Goal: Information Seeking & Learning: Learn about a topic

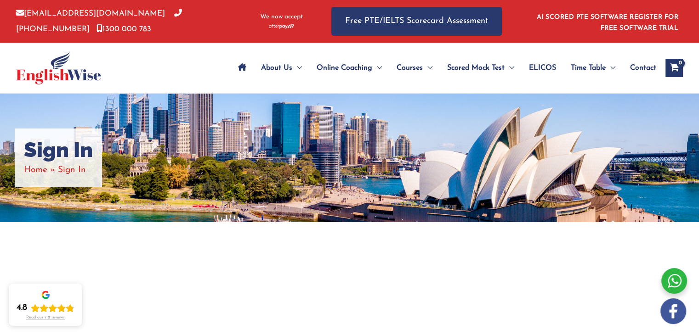
drag, startPoint x: 0, startPoint y: 0, endPoint x: 679, endPoint y: 7, distance: 678.8
click at [68, 171] on span "Sign In" at bounding box center [72, 170] width 28 height 9
click at [67, 171] on span "Sign In" at bounding box center [72, 170] width 28 height 9
click at [82, 169] on span "Sign In" at bounding box center [72, 170] width 28 height 9
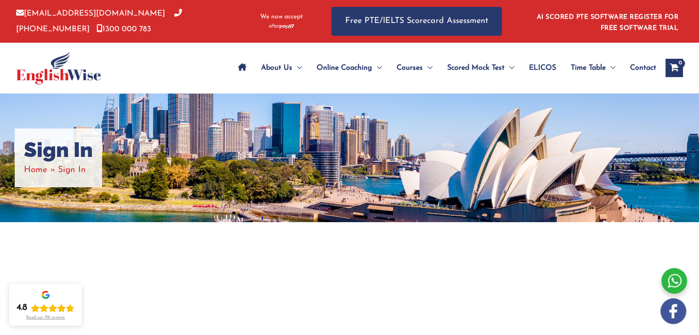
click at [75, 171] on span "Sign In" at bounding box center [72, 170] width 28 height 9
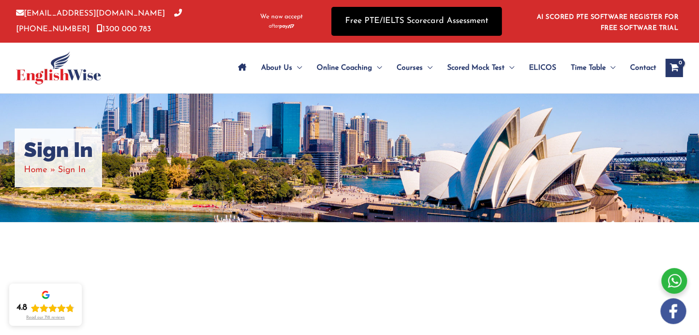
click at [355, 28] on link "Free PTE/IELTS Scorecard Assessment" at bounding box center [416, 21] width 170 height 29
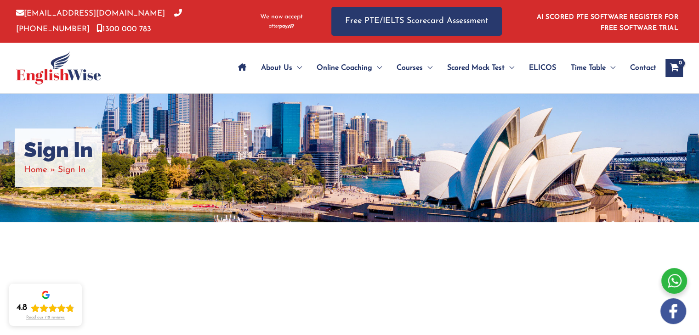
click at [62, 169] on span "Sign In" at bounding box center [72, 170] width 28 height 9
click at [46, 173] on span "Home" at bounding box center [35, 170] width 23 height 9
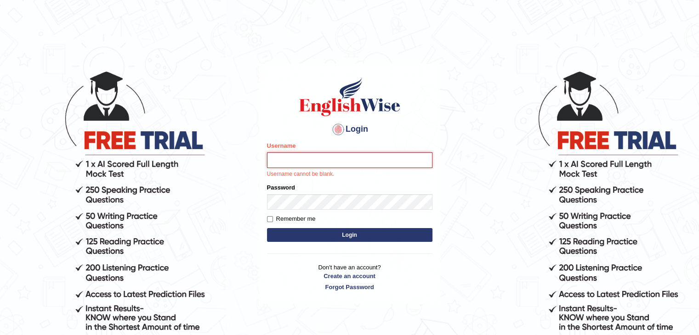
type input "Subashrubi"
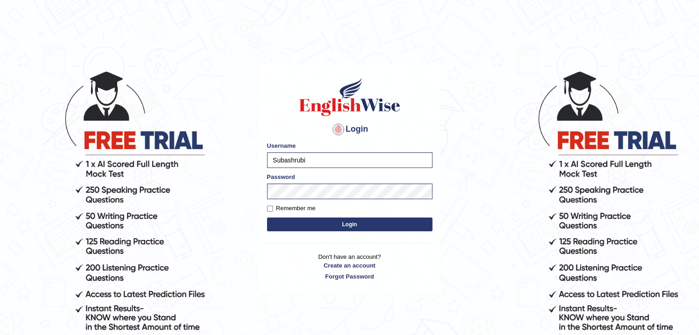
click at [347, 229] on button "Login" at bounding box center [349, 225] width 165 height 14
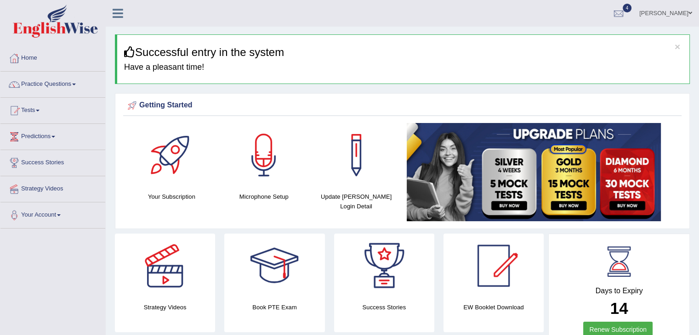
click at [68, 85] on link "Practice Questions" at bounding box center [52, 83] width 105 height 23
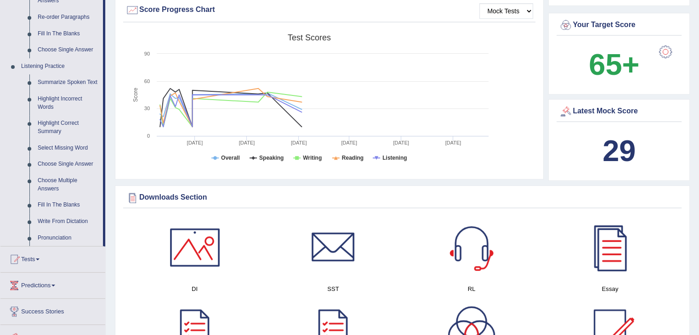
scroll to position [340, 0]
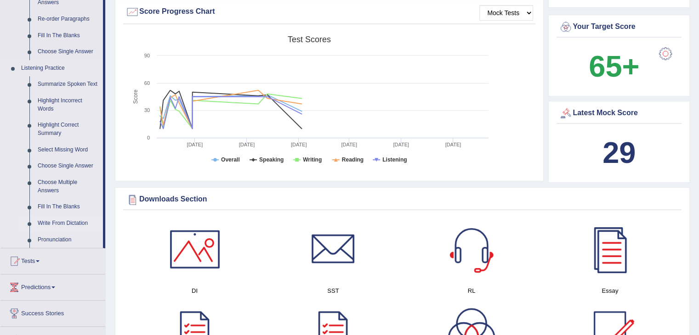
click at [72, 225] on link "Write From Dictation" at bounding box center [68, 223] width 69 height 17
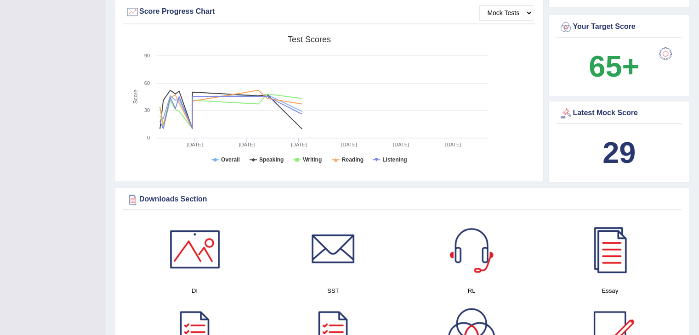
scroll to position [139, 0]
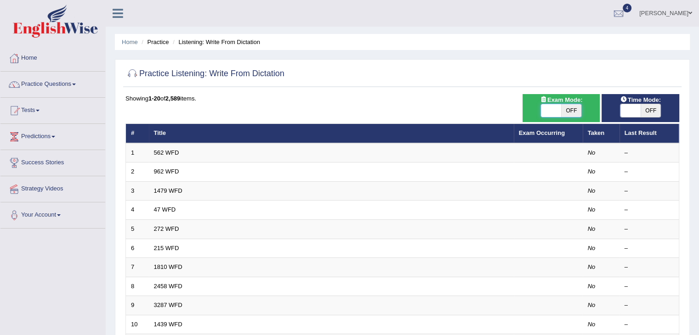
click at [557, 113] on span at bounding box center [551, 110] width 20 height 13
checkbox input "true"
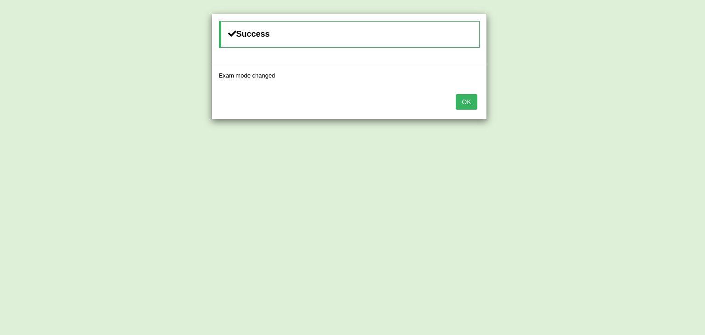
click at [461, 101] on button "OK" at bounding box center [466, 102] width 21 height 16
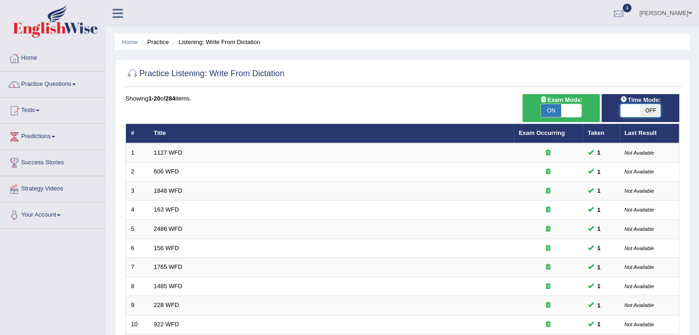
click at [635, 113] on span at bounding box center [630, 110] width 20 height 13
checkbox input "true"
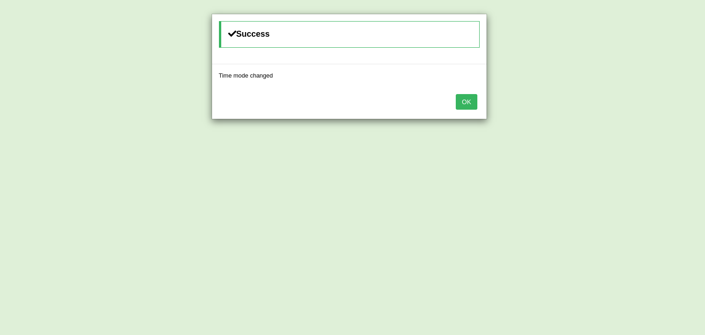
click at [464, 102] on button "OK" at bounding box center [466, 102] width 21 height 16
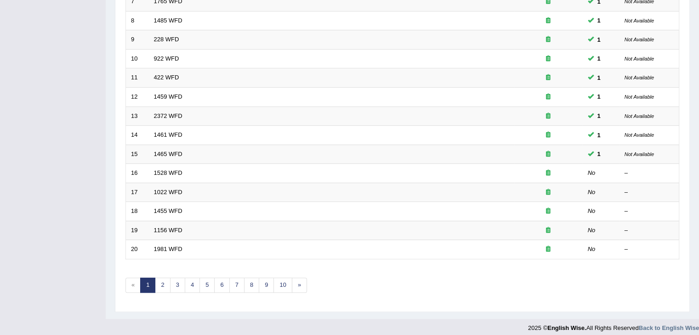
scroll to position [270, 0]
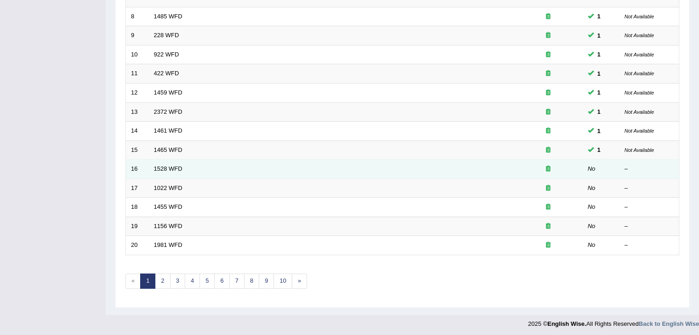
click at [428, 166] on td "1528 WFD" at bounding box center [331, 169] width 365 height 19
click at [162, 167] on link "1528 WFD" at bounding box center [168, 168] width 28 height 7
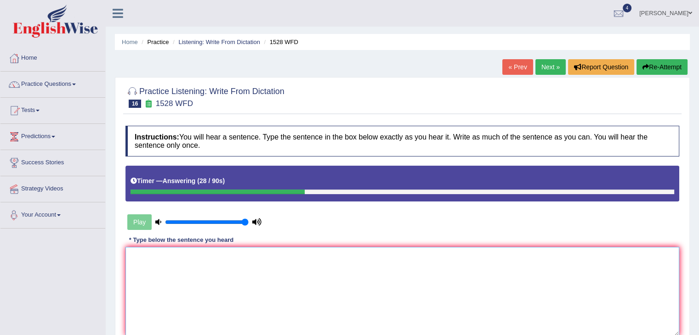
click at [154, 269] on textarea at bounding box center [401, 291] width 553 height 89
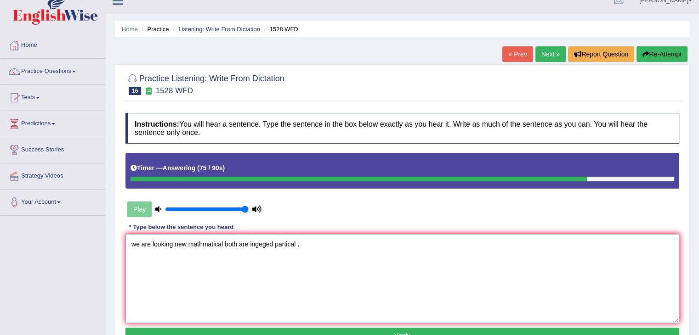
scroll to position [15, 0]
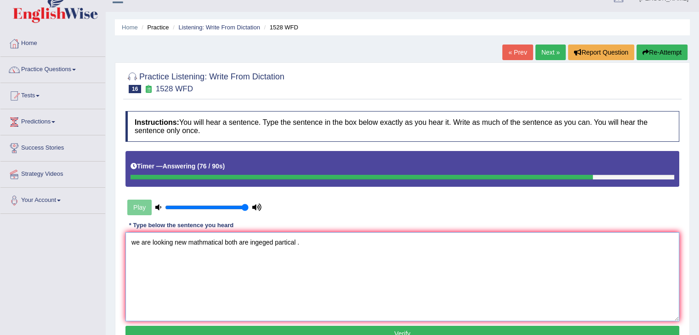
type textarea "we are looking new mathmatical both are ingeged partical ."
click at [387, 330] on button "Verify" at bounding box center [401, 334] width 553 height 16
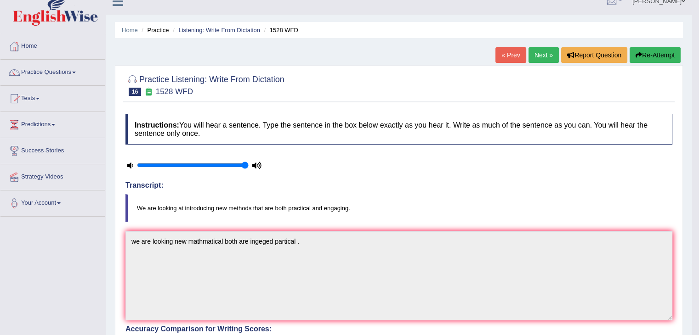
scroll to position [8, 0]
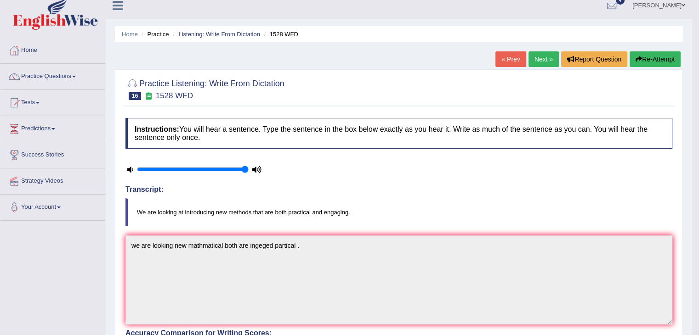
click at [538, 54] on link "Next »" at bounding box center [543, 59] width 30 height 16
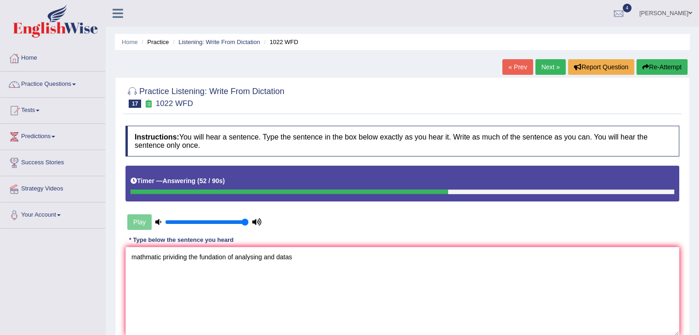
scroll to position [79, 0]
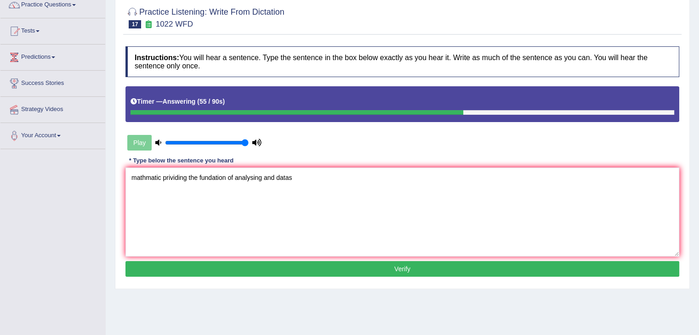
type textarea "mathmatic prividing the fundation of analysing and datas"
click at [373, 265] on button "Verify" at bounding box center [401, 269] width 553 height 16
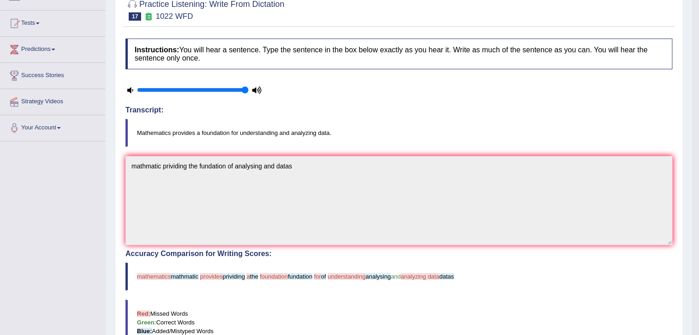
scroll to position [0, 0]
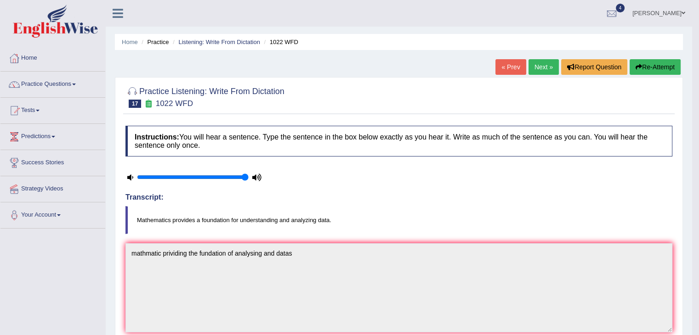
click at [645, 59] on button "Re-Attempt" at bounding box center [654, 67] width 51 height 16
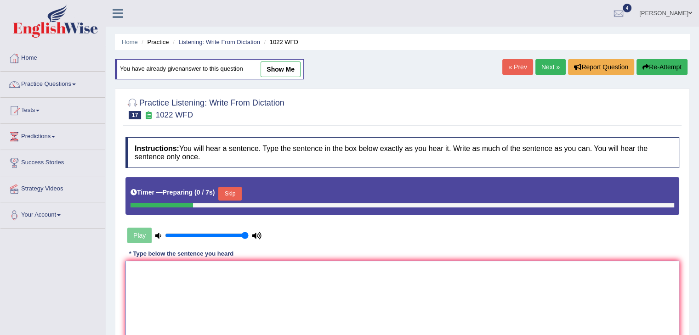
click at [293, 274] on textarea at bounding box center [401, 305] width 553 height 89
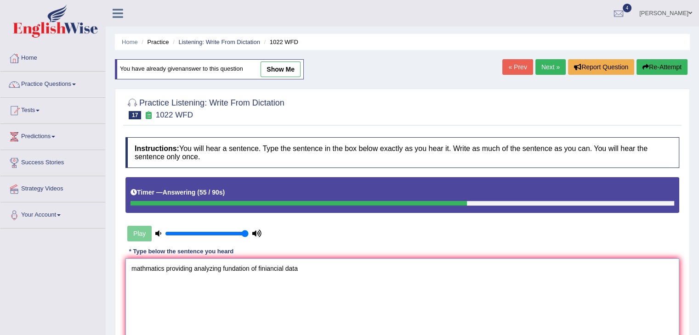
scroll to position [54, 0]
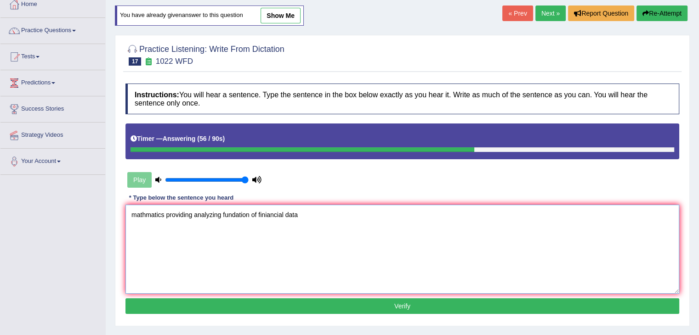
type textarea "mathmatics providing analyzing fundation of finiancial data"
click at [258, 299] on button "Verify" at bounding box center [401, 307] width 553 height 16
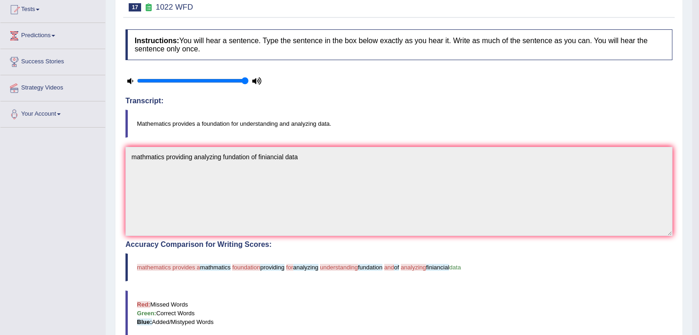
scroll to position [0, 0]
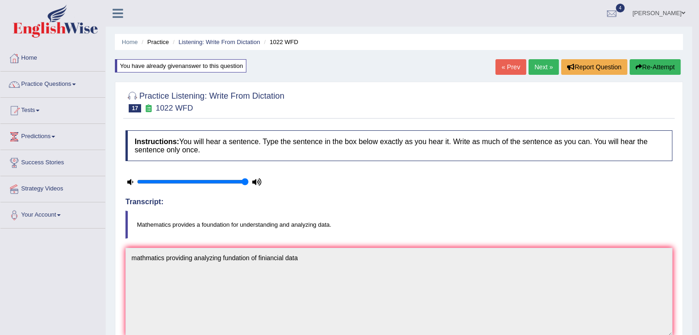
click at [649, 72] on button "Re-Attempt" at bounding box center [654, 67] width 51 height 16
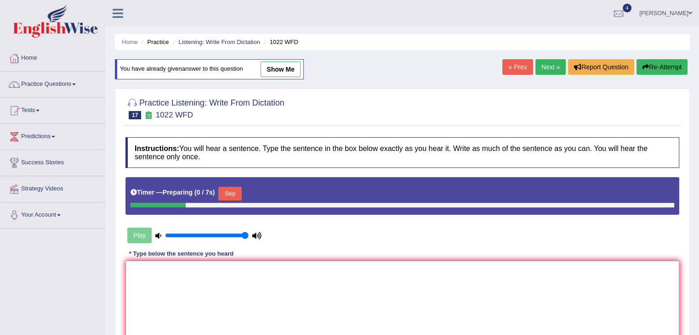
click at [322, 279] on textarea at bounding box center [401, 305] width 553 height 89
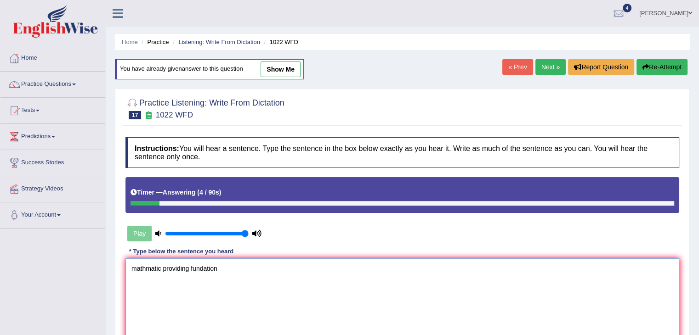
click at [191, 267] on textarea "mathmatic providing fundation" at bounding box center [401, 303] width 553 height 89
click at [237, 265] on textarea "mathmatic providing a fundation" at bounding box center [401, 303] width 553 height 89
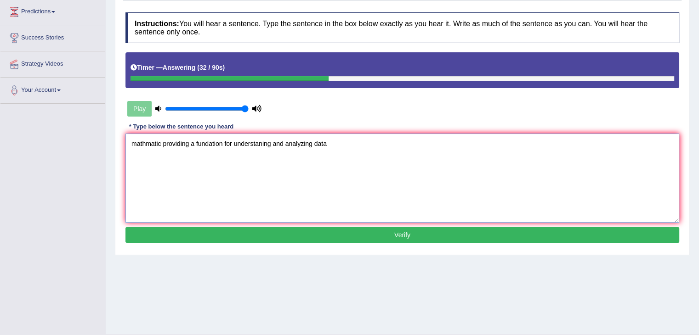
scroll to position [147, 0]
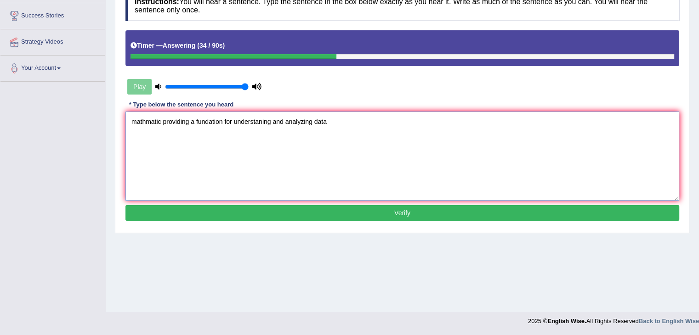
type textarea "mathmatic providing a fundation for understaning and analyzing data"
click at [394, 210] on button "Verify" at bounding box center [401, 213] width 553 height 16
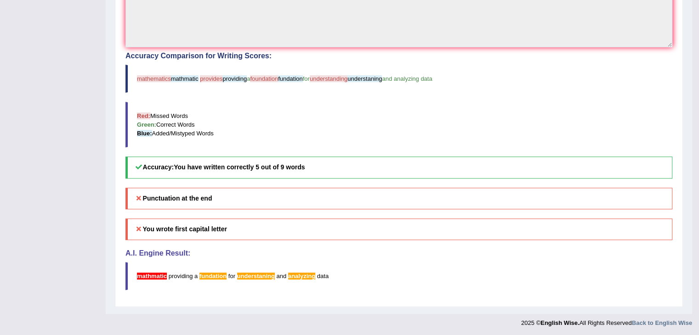
scroll to position [0, 0]
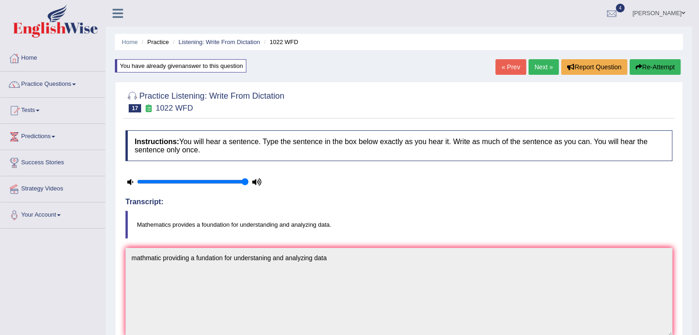
click at [543, 71] on link "Next »" at bounding box center [543, 67] width 30 height 16
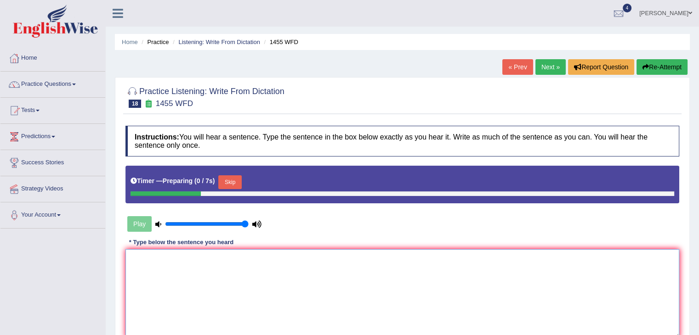
click at [329, 254] on textarea at bounding box center [401, 293] width 553 height 89
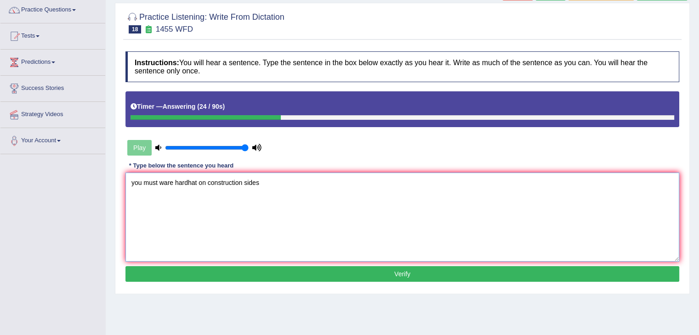
scroll to position [75, 0]
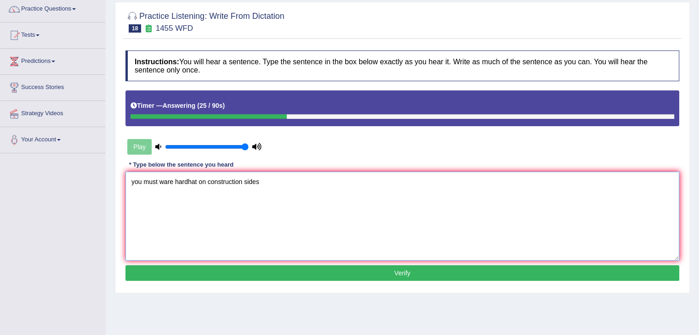
type textarea "you must ware hardhat on construction sides"
click at [261, 266] on button "Verify" at bounding box center [401, 273] width 553 height 16
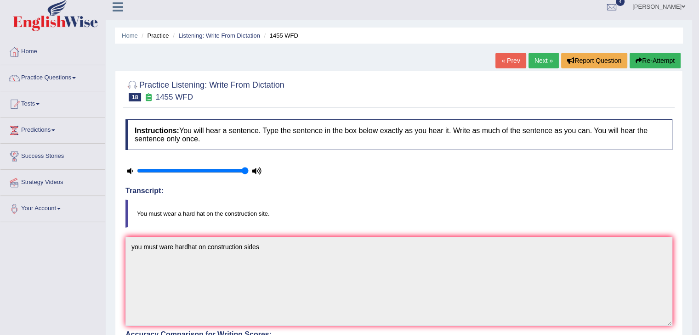
scroll to position [4, 0]
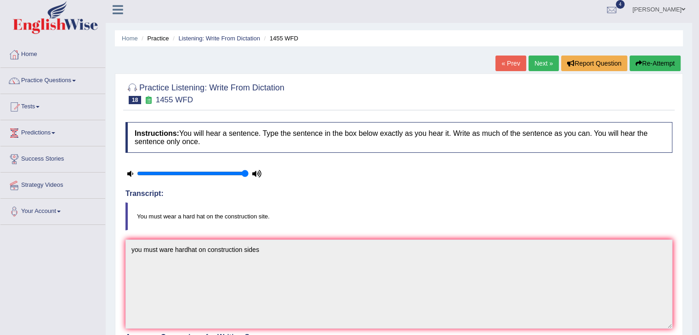
click at [641, 62] on button "Re-Attempt" at bounding box center [654, 64] width 51 height 16
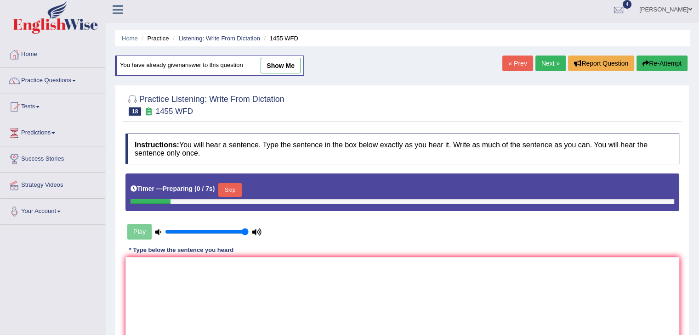
click at [548, 63] on link "Next »" at bounding box center [550, 64] width 30 height 16
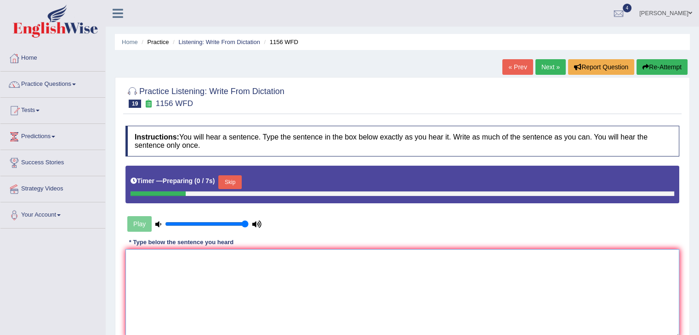
click at [349, 274] on textarea at bounding box center [401, 293] width 553 height 89
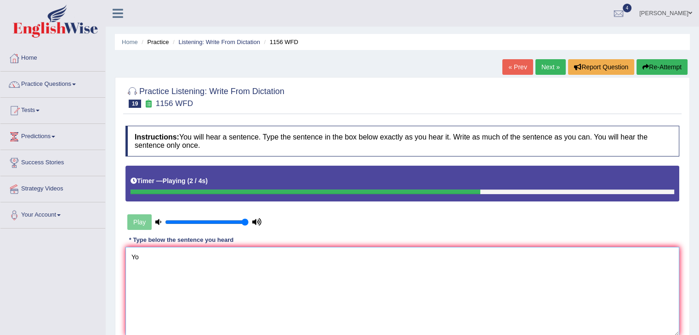
type textarea "Y"
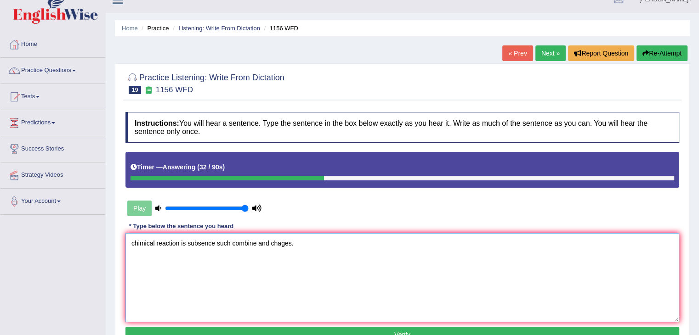
scroll to position [17, 0]
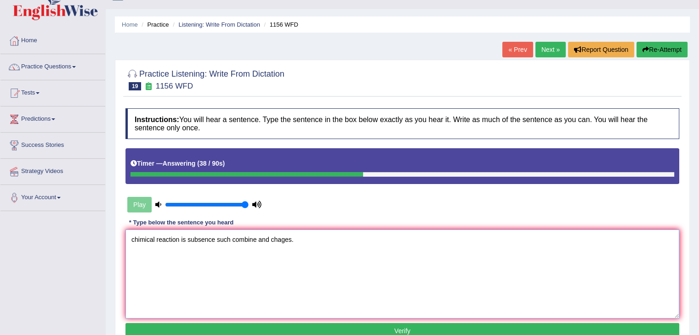
click at [217, 239] on textarea "chimical reaction is subsence such combine and chages." at bounding box center [401, 274] width 553 height 89
type textarea "chimical reaction is subsence such combine and chages."
click at [271, 329] on button "Verify" at bounding box center [401, 331] width 553 height 16
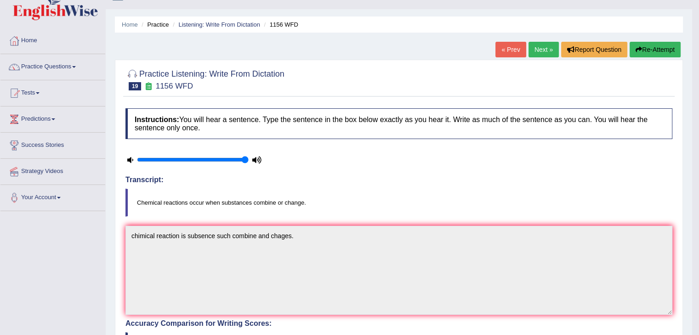
click at [651, 48] on button "Re-Attempt" at bounding box center [654, 50] width 51 height 16
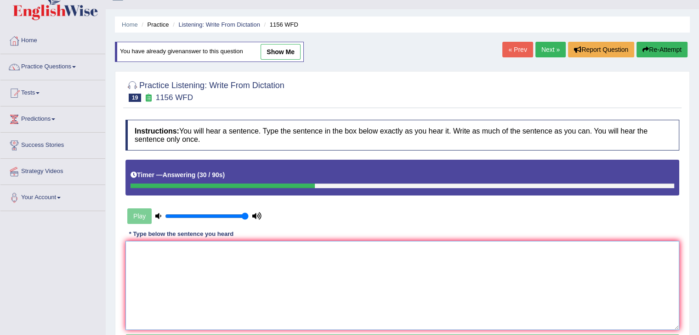
click at [389, 246] on textarea at bounding box center [401, 285] width 553 height 89
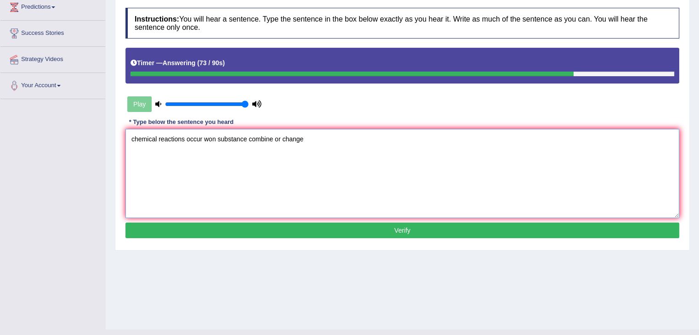
scroll to position [134, 0]
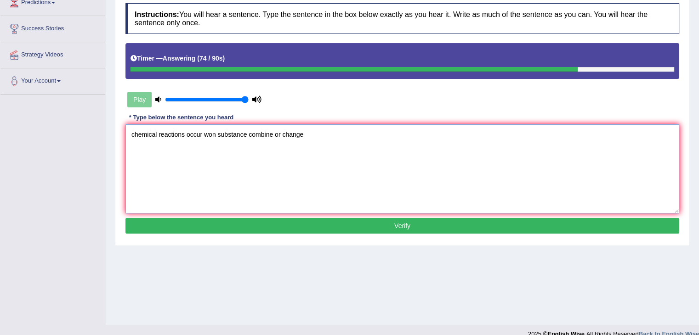
type textarea "chemical reactions occur won substance combine or change"
click at [426, 228] on button "Verify" at bounding box center [401, 226] width 553 height 16
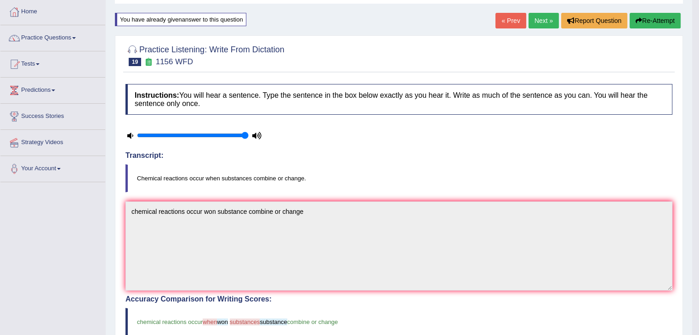
scroll to position [7, 0]
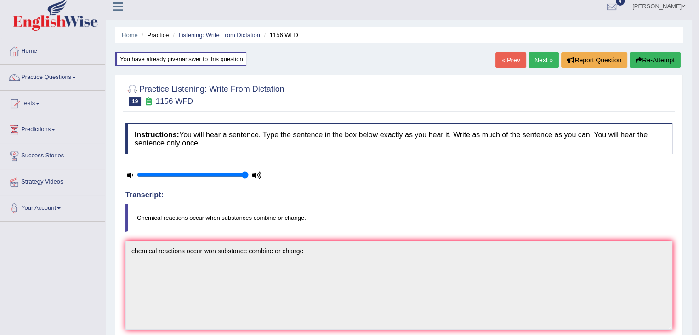
click at [528, 58] on link "Next »" at bounding box center [543, 60] width 30 height 16
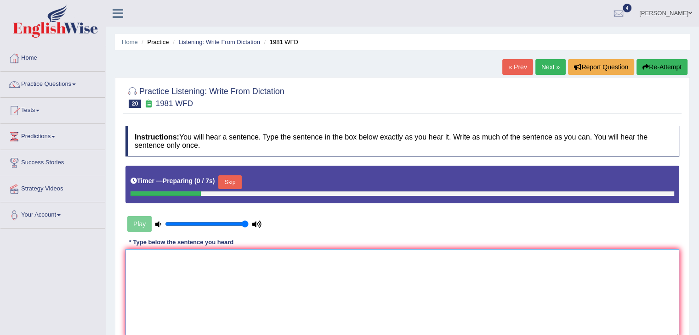
click at [380, 265] on textarea at bounding box center [401, 293] width 553 height 89
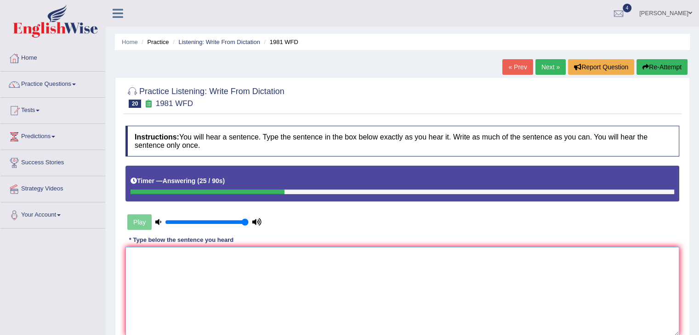
click at [380, 265] on textarea at bounding box center [401, 291] width 553 height 89
type textarea "a"
click at [192, 253] on textarea "All of your argument must be" at bounding box center [401, 291] width 553 height 89
click at [190, 255] on textarea "All of your argument must be" at bounding box center [401, 291] width 553 height 89
click at [225, 258] on textarea "All of your arguments must be" at bounding box center [401, 291] width 553 height 89
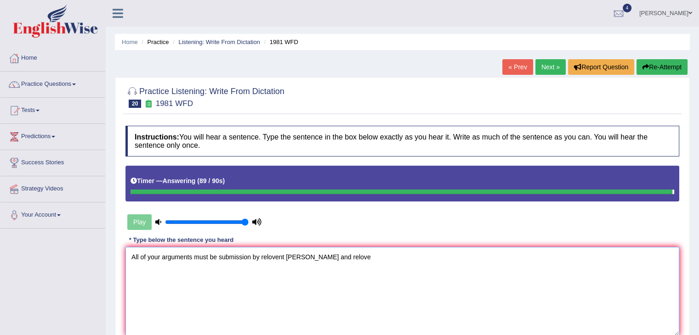
type textarea "All of your arguments must be submission by relovent aligence and relove"
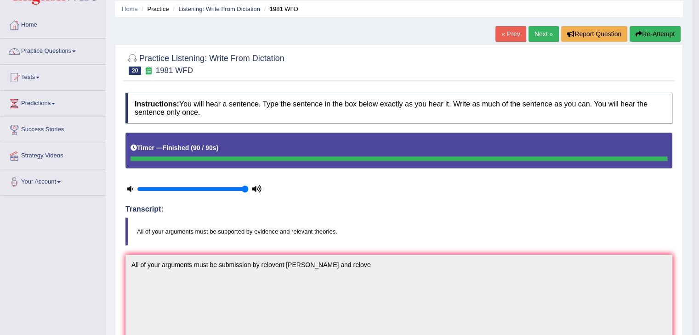
scroll to position [18, 0]
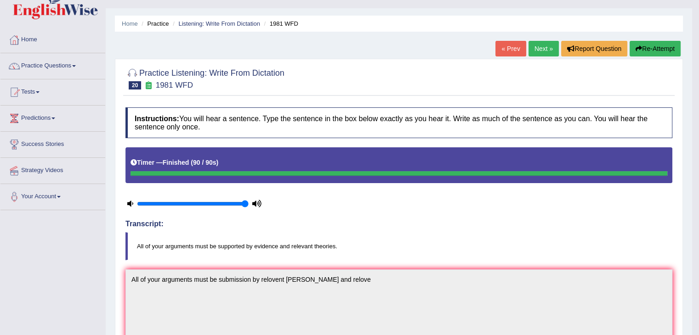
click at [551, 45] on link "Next »" at bounding box center [543, 49] width 30 height 16
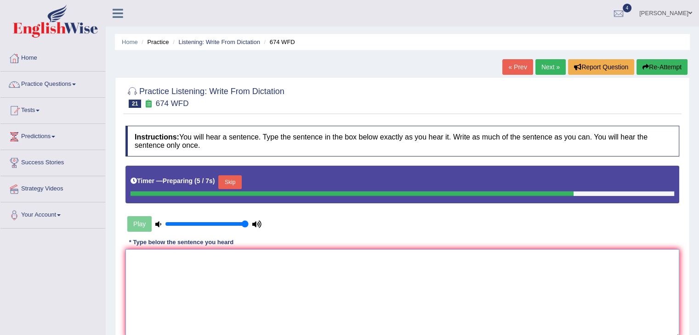
click at [232, 273] on textarea at bounding box center [401, 293] width 553 height 89
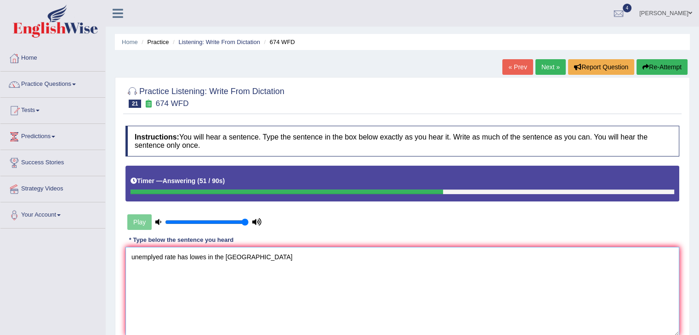
click at [135, 254] on textarea "unemplyed rate has lowes in the us" at bounding box center [401, 291] width 553 height 89
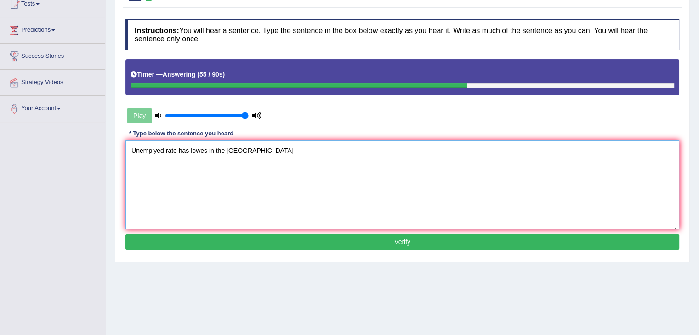
scroll to position [110, 0]
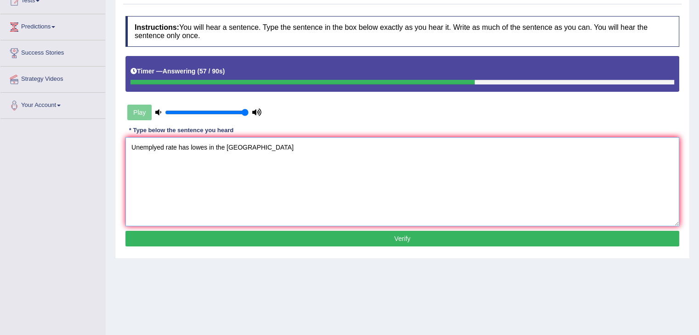
type textarea "Unemplyed rate has lowes in the us"
click at [347, 243] on button "Verify" at bounding box center [401, 239] width 553 height 16
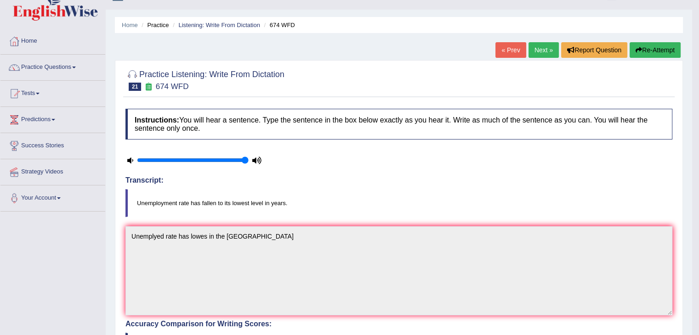
scroll to position [0, 0]
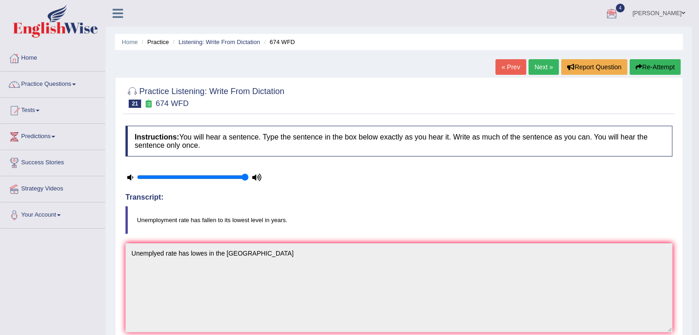
click at [532, 74] on link "Next »" at bounding box center [543, 67] width 30 height 16
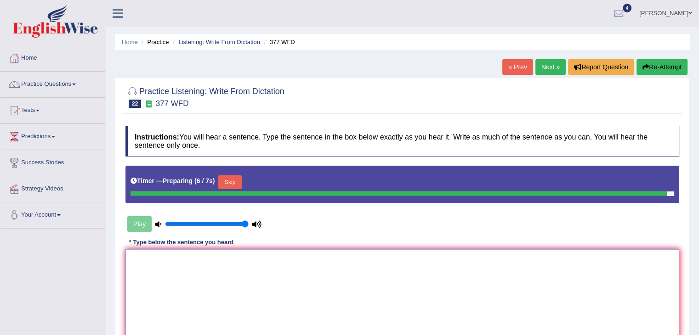
click at [341, 284] on textarea at bounding box center [401, 293] width 553 height 89
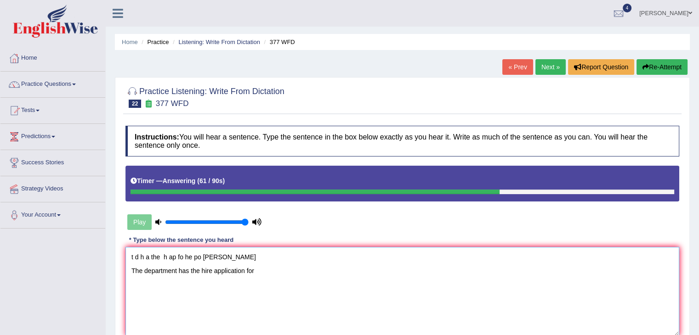
scroll to position [108, 0]
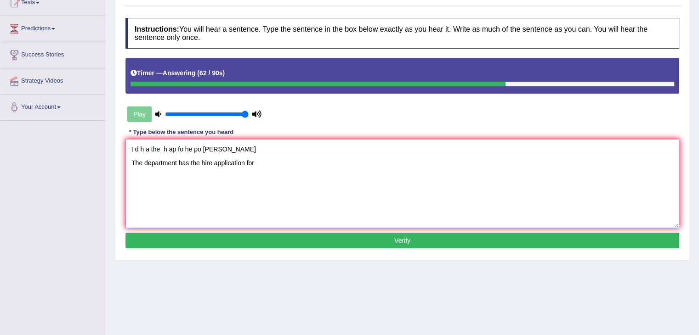
type textarea "t d h a the h ap fo he po gar stude The department has the hire application for"
click at [396, 239] on button "Verify" at bounding box center [401, 241] width 553 height 16
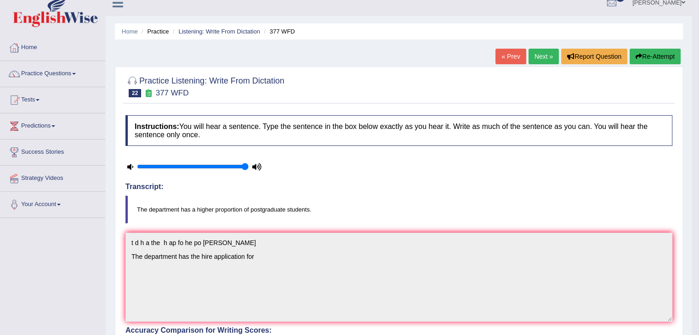
scroll to position [8, 0]
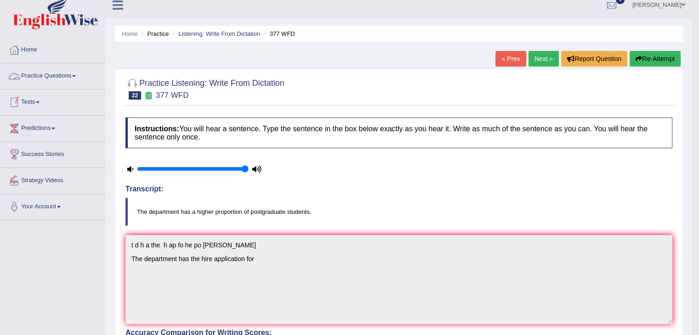
click at [75, 72] on link "Practice Questions" at bounding box center [52, 74] width 105 height 23
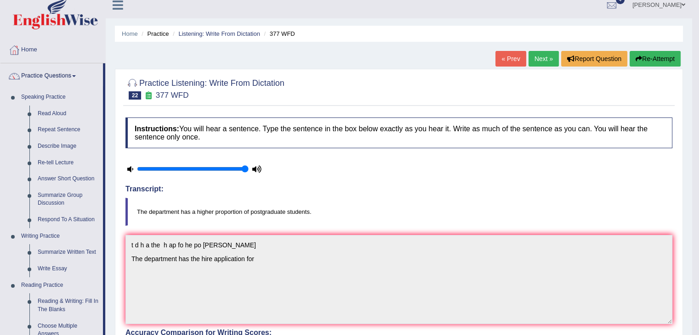
drag, startPoint x: 108, startPoint y: 203, endPoint x: 105, endPoint y: 247, distance: 44.2
click at [105, 247] on div "Toggle navigation Home Practice Questions Speaking Practice Read Aloud Repeat S…" at bounding box center [346, 309] width 692 height 635
drag, startPoint x: 105, startPoint y: 247, endPoint x: 411, endPoint y: 111, distance: 335.7
click at [411, 111] on div "Toggle navigation Home Practice Questions Speaking Practice Read Aloud Repeat S…" at bounding box center [346, 309] width 692 height 635
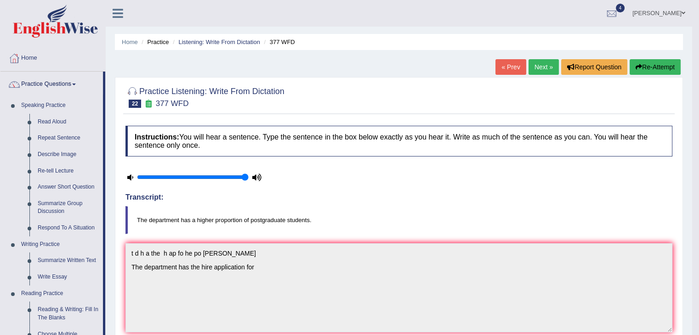
scroll to position [293, 0]
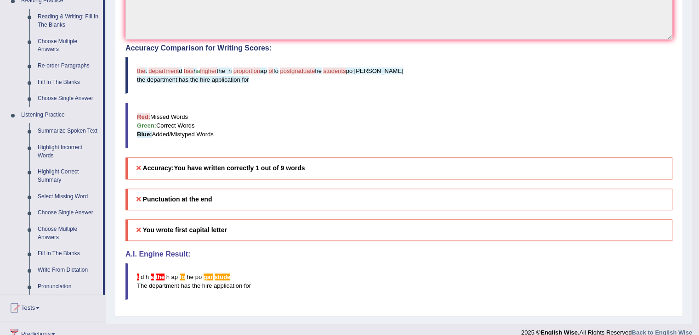
drag, startPoint x: 691, startPoint y: 185, endPoint x: 676, endPoint y: 150, distance: 38.1
click at [676, 150] on div "Home Practice Listening: Write From Dictation 377 WFD « Prev Next » Report Ques…" at bounding box center [399, 15] width 586 height 617
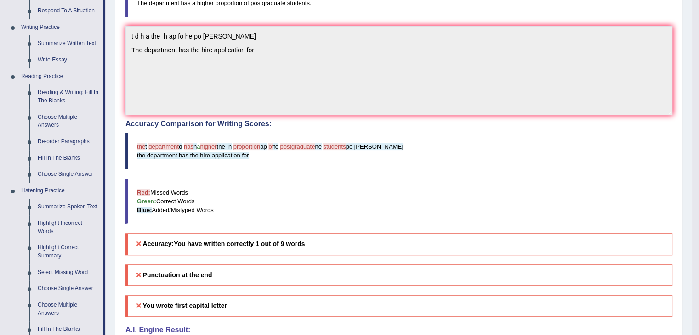
scroll to position [231, 0]
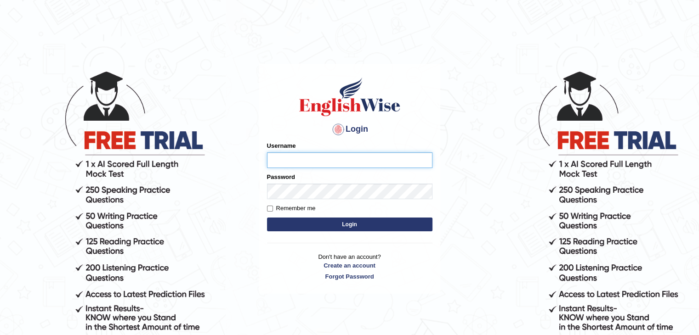
click at [358, 158] on input "Username" at bounding box center [349, 160] width 165 height 16
type input "Subashrubi]"
click at [267, 218] on button "Login" at bounding box center [349, 225] width 165 height 14
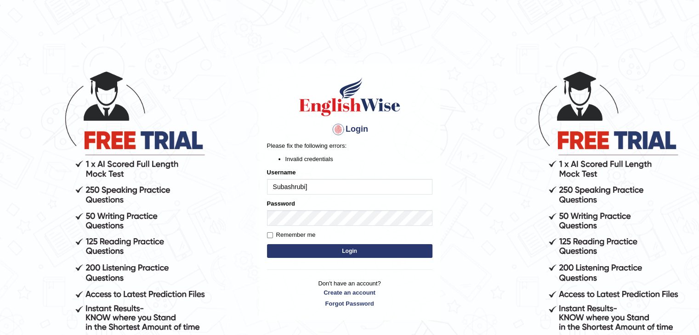
type input "Subashrubi"
click at [326, 247] on button "Login" at bounding box center [349, 251] width 165 height 14
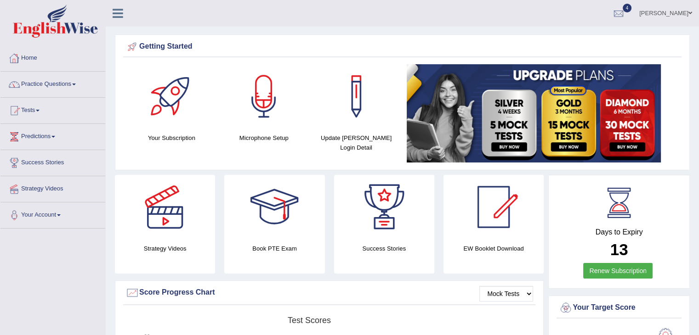
click at [36, 83] on link "Practice Questions" at bounding box center [52, 83] width 105 height 23
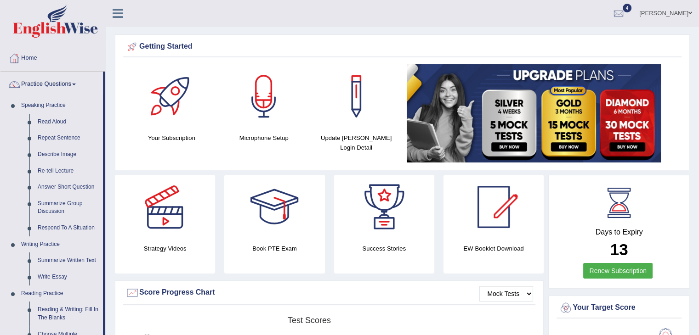
drag, startPoint x: 104, startPoint y: 213, endPoint x: 342, endPoint y: 116, distance: 257.3
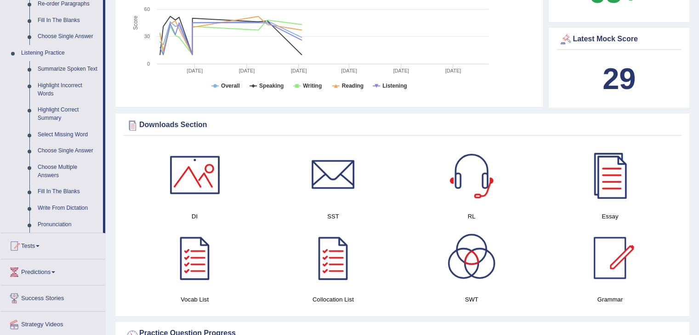
scroll to position [369, 0]
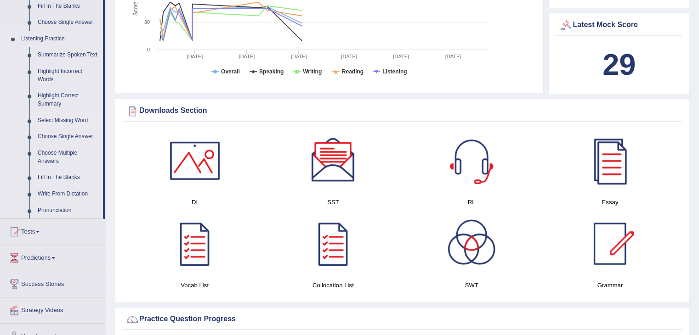
click at [51, 122] on link "Select Missing Word" at bounding box center [68, 121] width 69 height 17
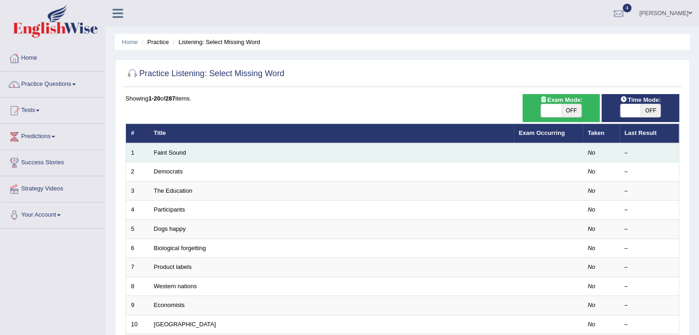
click at [252, 157] on td "Faint Sound" at bounding box center [331, 152] width 365 height 19
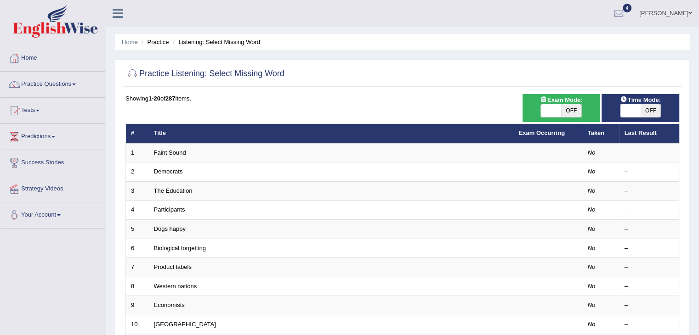
click at [536, 115] on div "ON OFF" at bounding box center [561, 111] width 68 height 14
click at [545, 113] on span at bounding box center [551, 110] width 20 height 13
checkbox input "true"
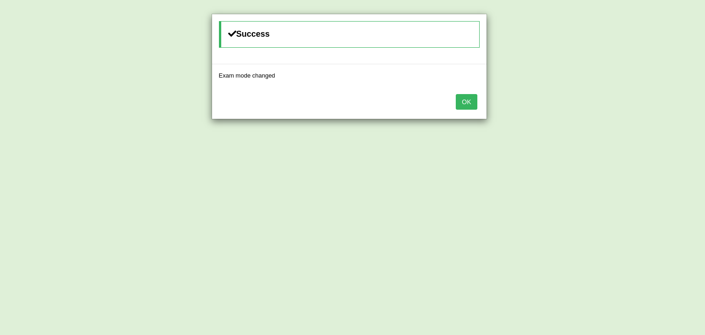
drag, startPoint x: 440, startPoint y: 109, endPoint x: 465, endPoint y: 98, distance: 26.9
click at [465, 98] on div "OK" at bounding box center [349, 103] width 275 height 32
click at [465, 98] on button "OK" at bounding box center [466, 102] width 21 height 16
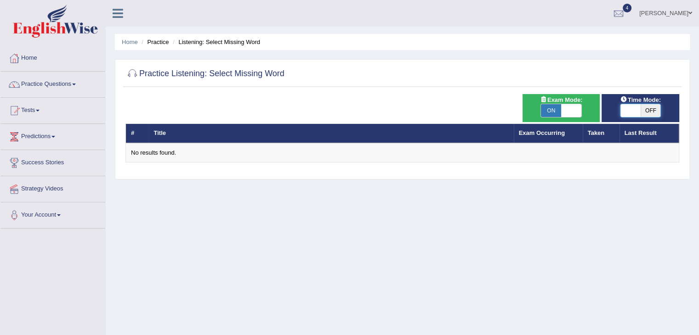
click at [638, 111] on span at bounding box center [630, 110] width 20 height 13
checkbox input "true"
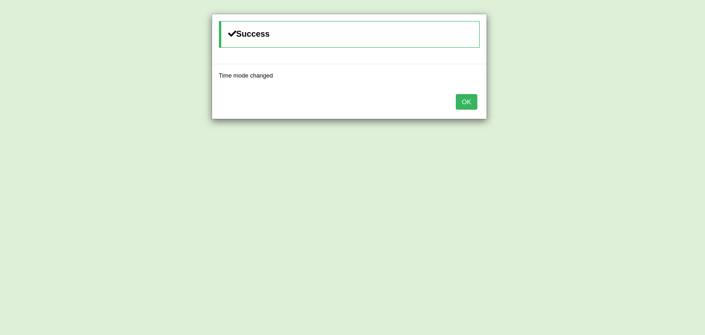
click at [476, 109] on div "OK" at bounding box center [349, 103] width 275 height 32
click at [463, 100] on button "OK" at bounding box center [466, 102] width 21 height 16
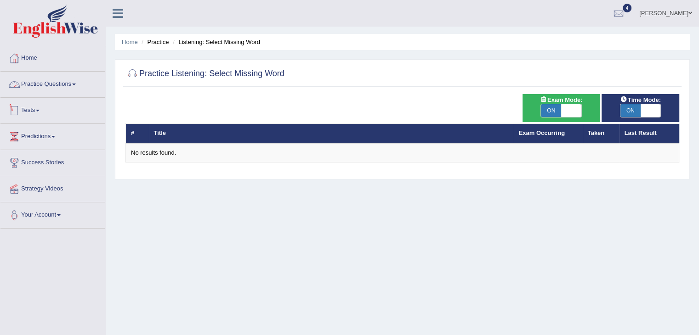
click at [87, 93] on link "Practice Questions" at bounding box center [52, 83] width 105 height 23
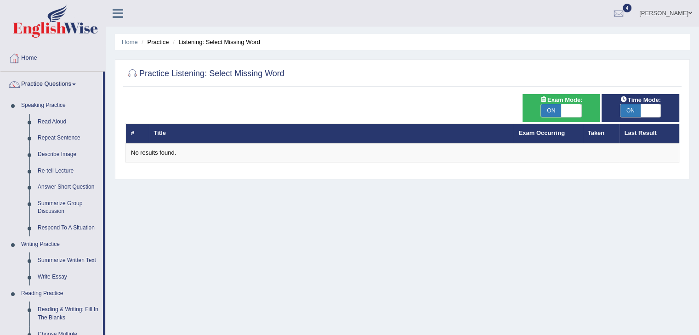
drag, startPoint x: 131, startPoint y: 185, endPoint x: 116, endPoint y: 188, distance: 16.0
click at [116, 188] on div "Home Practice Listening: Select Missing Word Practice Listening: Select Missing…" at bounding box center [402, 229] width 593 height 459
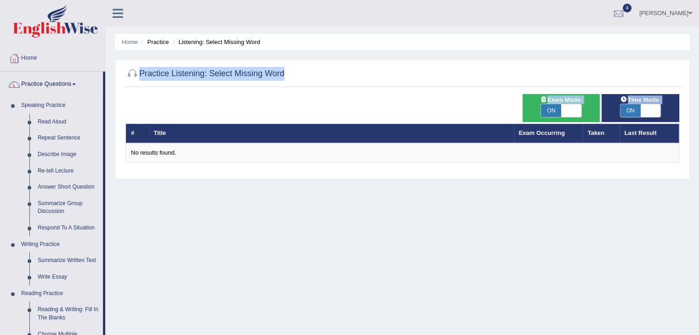
drag, startPoint x: 116, startPoint y: 188, endPoint x: 105, endPoint y: 190, distance: 10.7
click at [105, 190] on div "Toggle navigation Home Practice Questions Speaking Practice Read Aloud Repeat S…" at bounding box center [349, 239] width 699 height 478
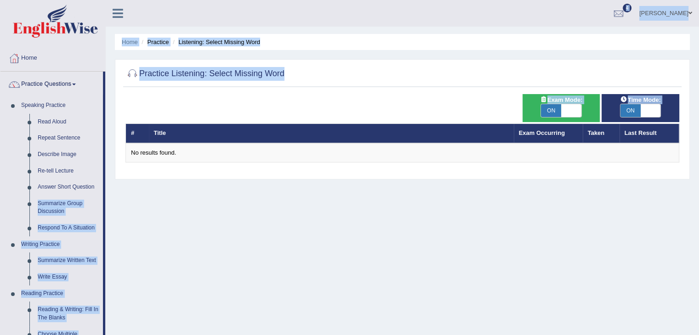
click at [110, 245] on div "Home Practice Listening: Select Missing Word Practice Listening: Select Missing…" at bounding box center [402, 229] width 593 height 459
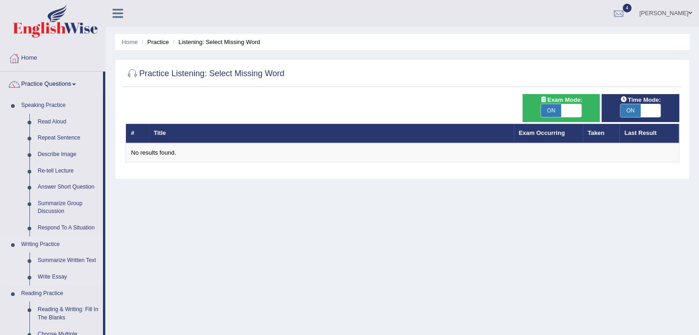
click at [101, 245] on link "Writing Practice" at bounding box center [60, 245] width 86 height 17
click at [101, 245] on ul "Speaking Practice Read Aloud Repeat Sentence Describe Image Re-tell Lecture Ans…" at bounding box center [51, 340] width 102 height 487
